Goal: Information Seeking & Learning: Learn about a topic

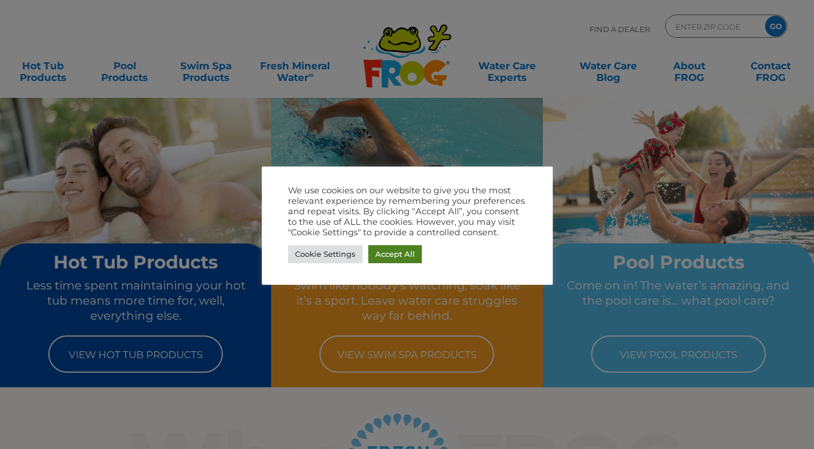
click at [401, 252] on link "Accept All" at bounding box center [395, 254] width 54 height 18
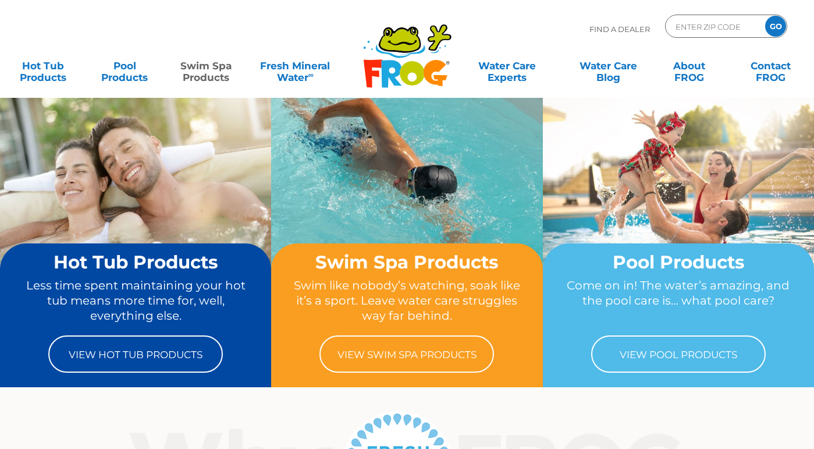
click at [198, 66] on link "Swim Spa Products" at bounding box center [206, 65] width 63 height 23
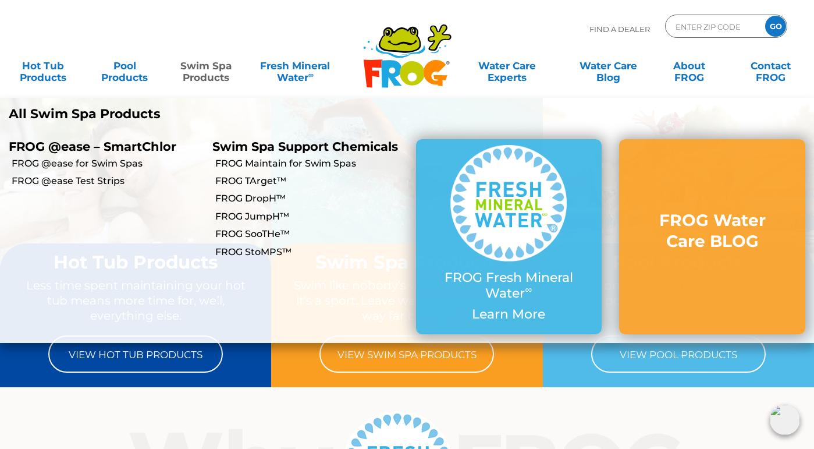
click at [260, 172] on li "FROG Maintain for Swim Spas" at bounding box center [306, 162] width 204 height 17
click at [260, 187] on li "FROG TArget™" at bounding box center [306, 180] width 204 height 17
click at [260, 187] on link "FROG TArget™" at bounding box center [311, 181] width 192 height 13
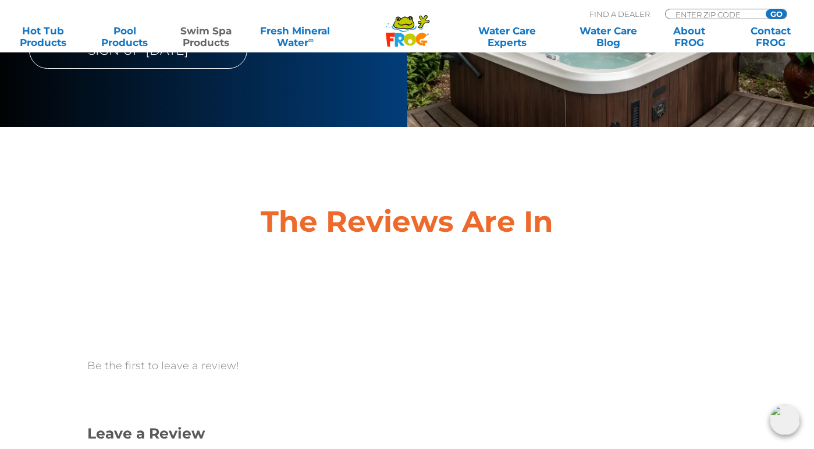
scroll to position [3410, 0]
